Goal: Information Seeking & Learning: Learn about a topic

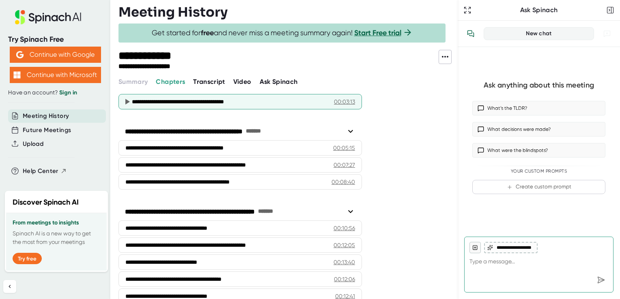
scroll to position [88, 0]
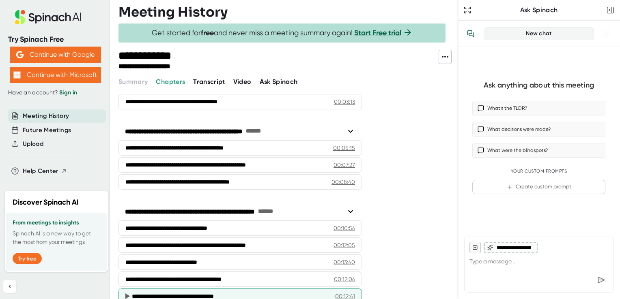
type textarea "x"
